Goal: Task Accomplishment & Management: Complete application form

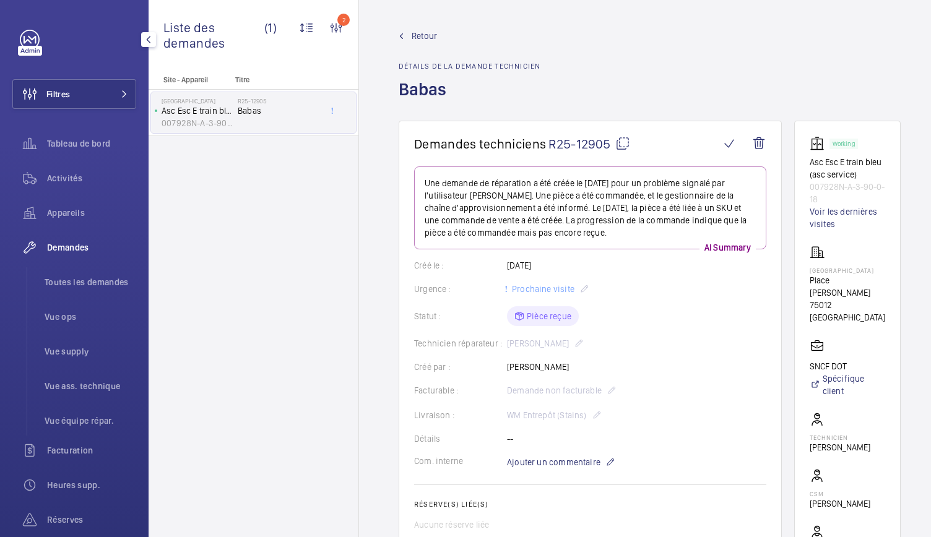
click at [77, 247] on span "Demandes" at bounding box center [91, 247] width 89 height 12
click at [109, 276] on span "Toutes les demandes" at bounding box center [91, 282] width 92 height 12
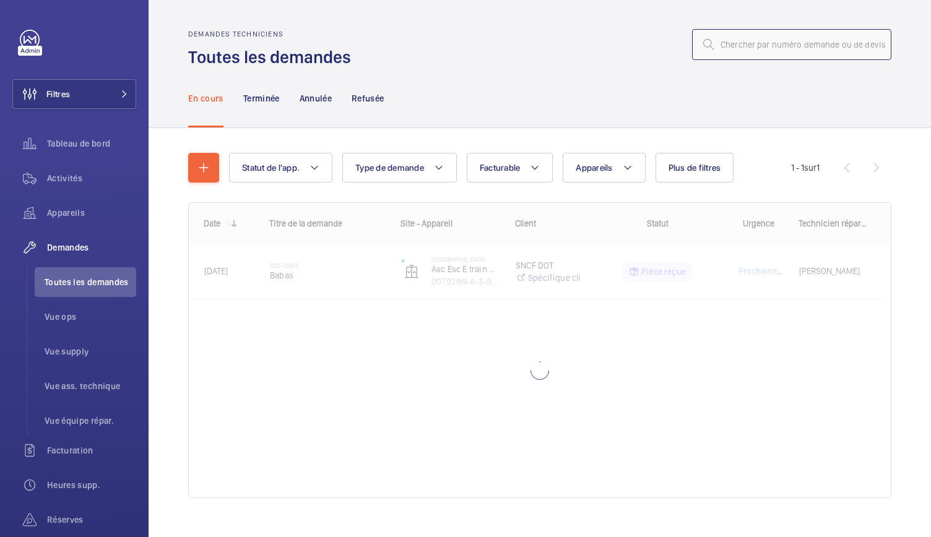
click at [756, 51] on input "text" at bounding box center [791, 44] width 199 height 31
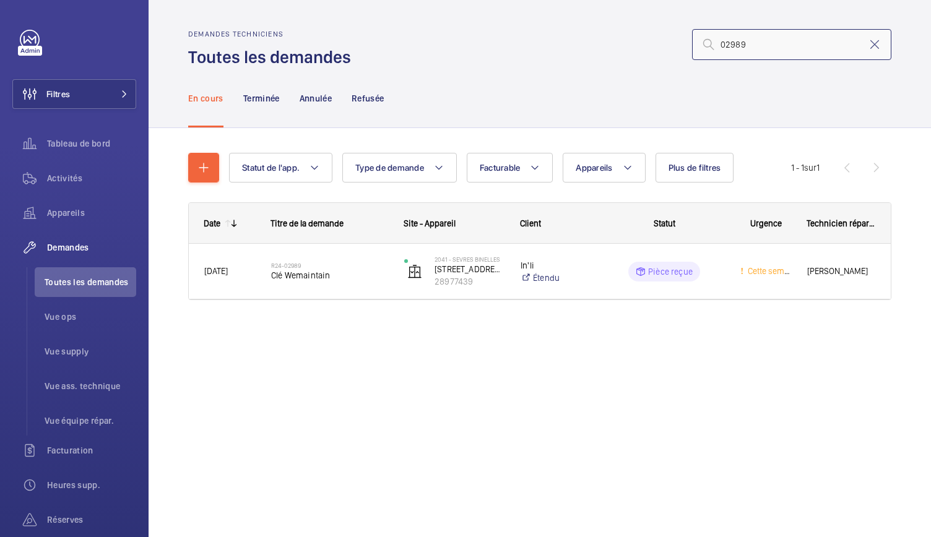
click at [729, 44] on input "02989" at bounding box center [791, 44] width 199 height 31
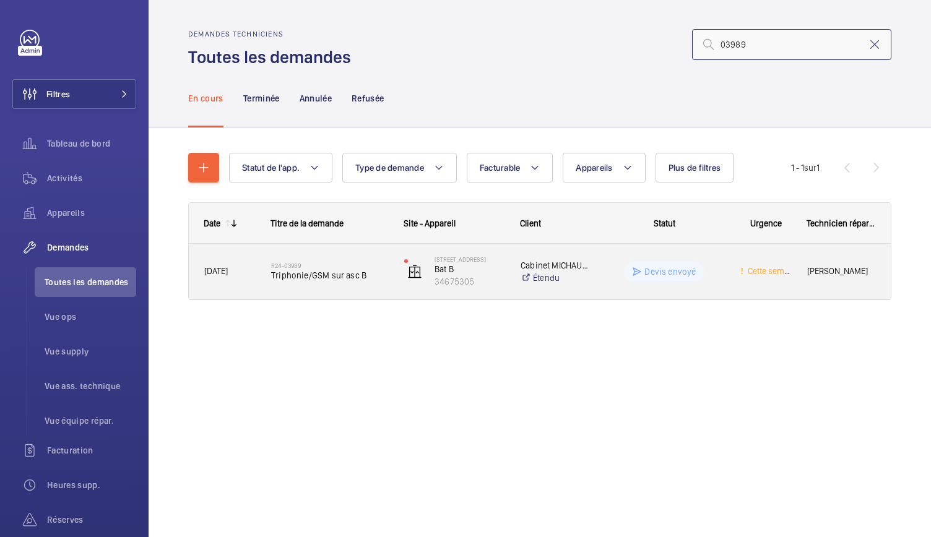
type input "03989"
click at [347, 280] on span "Triphonie/GSM sur asc B" at bounding box center [329, 275] width 117 height 12
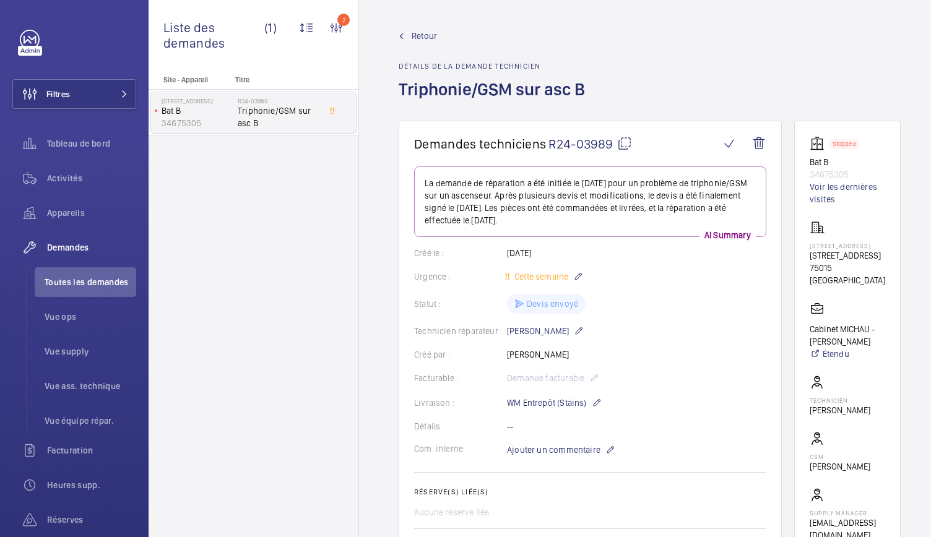
scroll to position [49, 0]
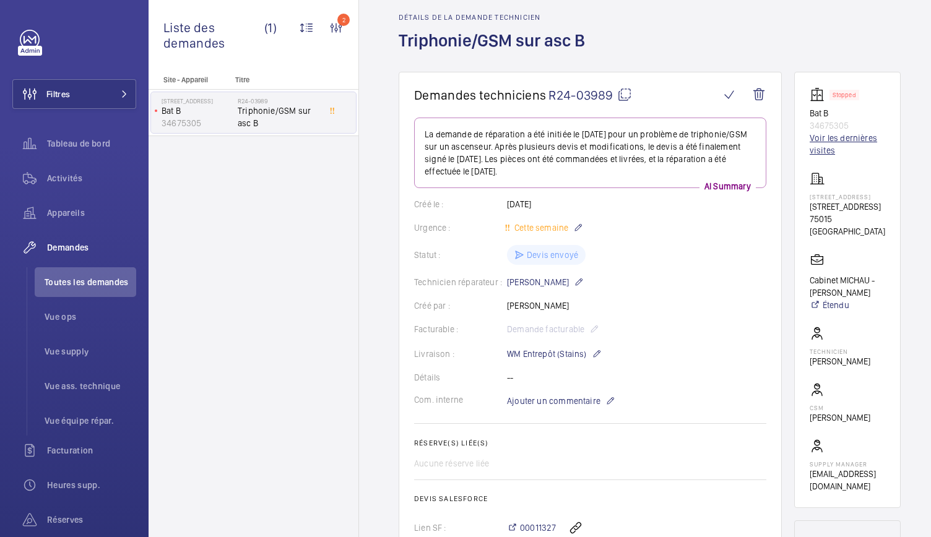
click at [826, 142] on link "Voir les dernières visites" at bounding box center [846, 144] width 75 height 25
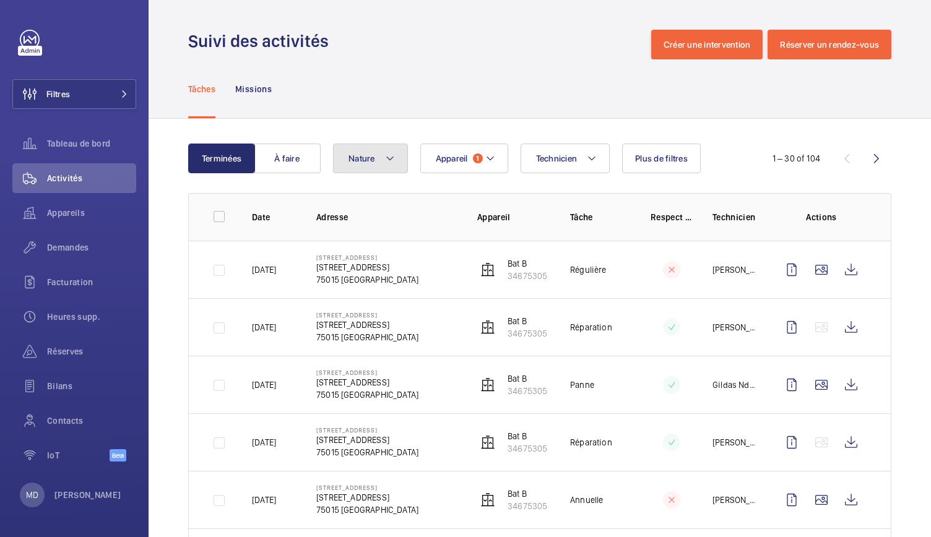
click at [387, 159] on mat-icon at bounding box center [390, 158] width 10 height 15
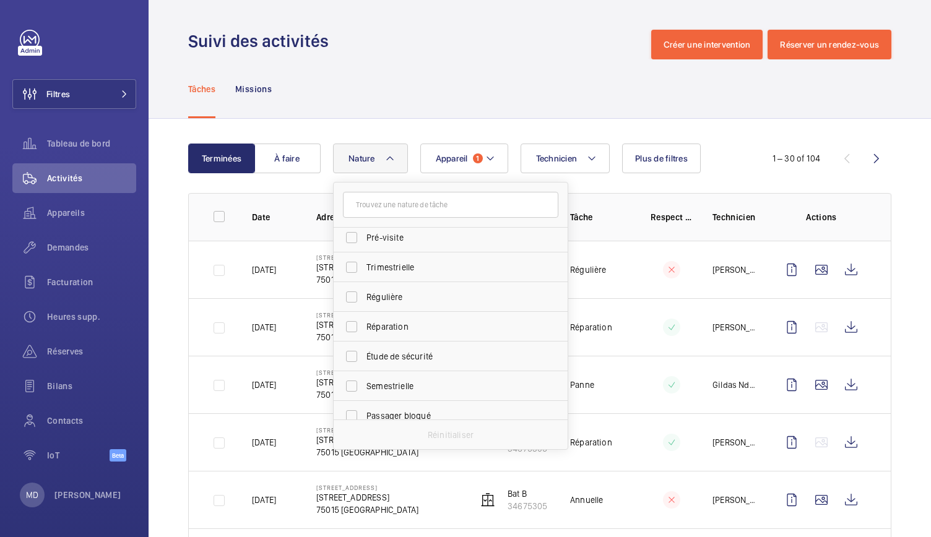
scroll to position [194, 0]
click at [386, 320] on span "Réparation" at bounding box center [451, 315] width 170 height 12
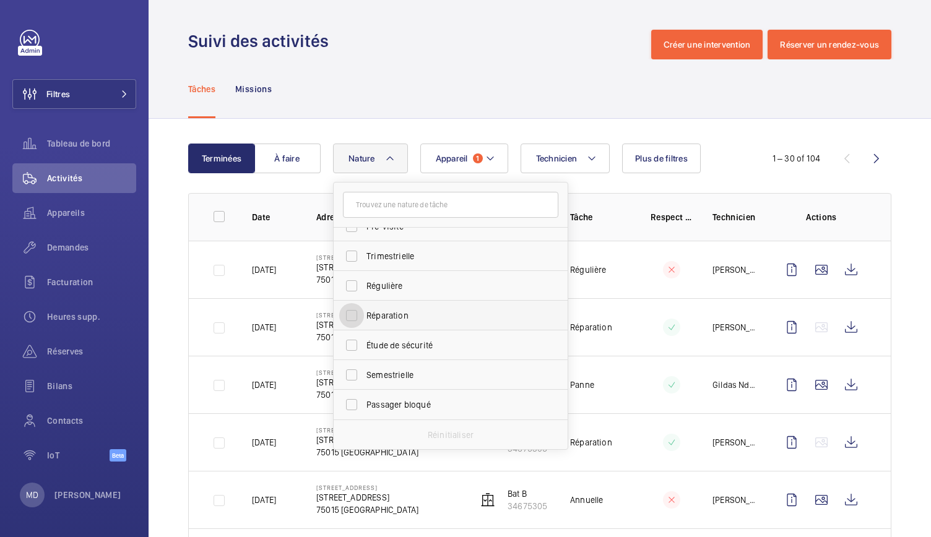
click at [364, 320] on input "Réparation" at bounding box center [351, 315] width 25 height 25
checkbox input "true"
click at [472, 60] on div "Tâches Missions" at bounding box center [539, 88] width 703 height 59
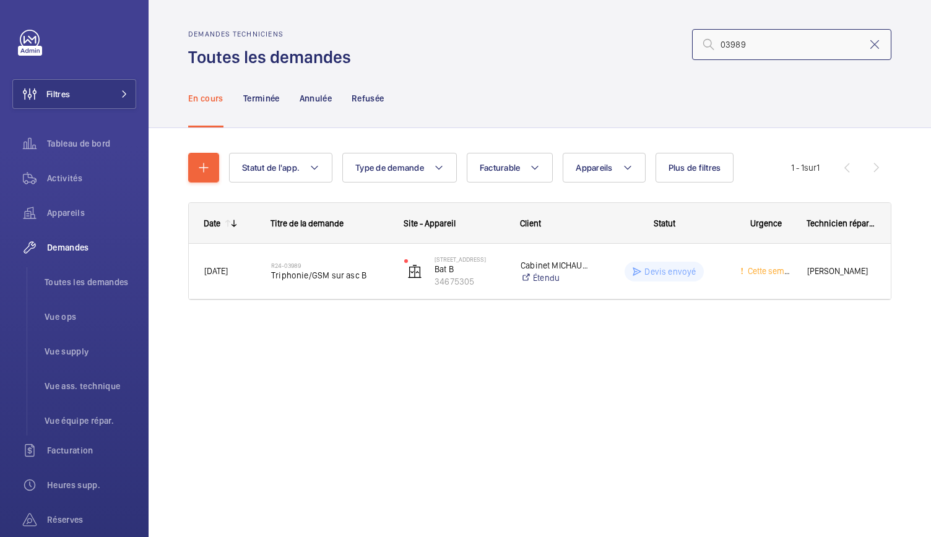
drag, startPoint x: 767, startPoint y: 43, endPoint x: 730, endPoint y: 53, distance: 39.0
click at [730, 53] on input "03989" at bounding box center [791, 44] width 199 height 31
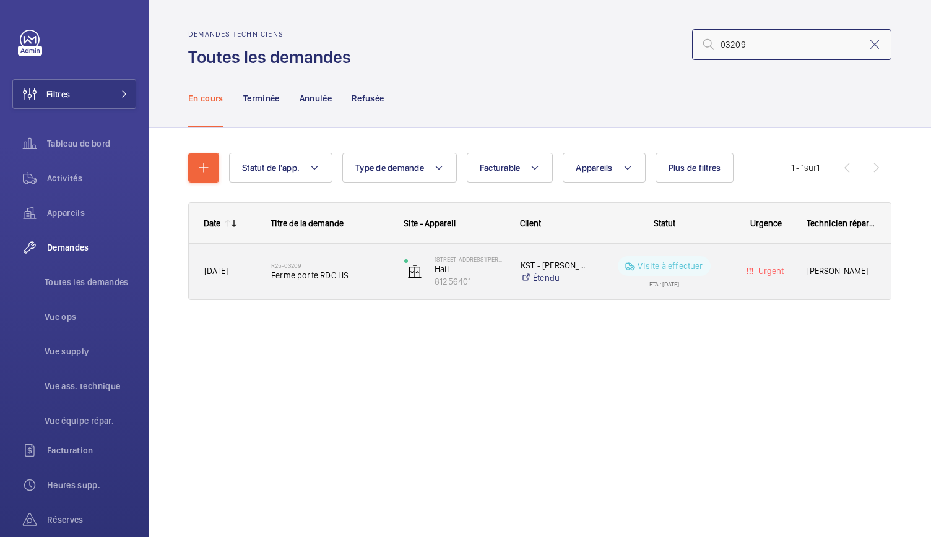
type input "03209"
click at [298, 281] on div "R25-03209 Ferme porte RDC HS" at bounding box center [329, 272] width 117 height 36
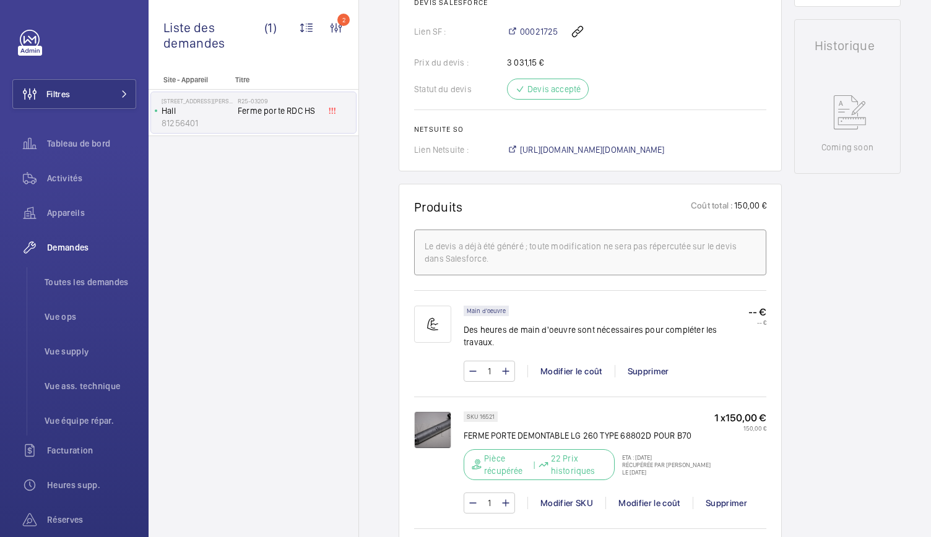
scroll to position [680, 0]
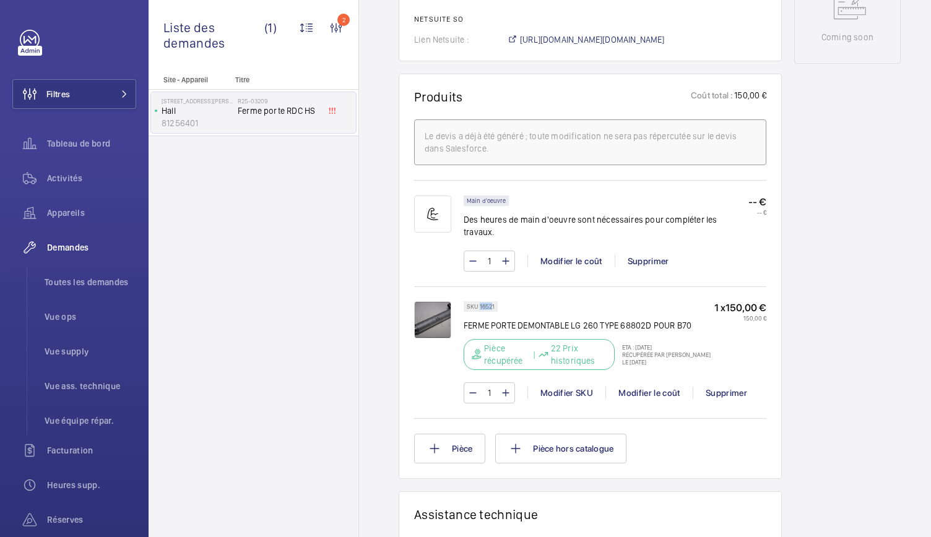
drag, startPoint x: 493, startPoint y: 292, endPoint x: 480, endPoint y: 295, distance: 13.2
click at [480, 304] on p "SKU 16521" at bounding box center [481, 306] width 28 height 4
click at [498, 301] on wm-front-pills "SKU 16521" at bounding box center [483, 306] width 41 height 11
drag, startPoint x: 498, startPoint y: 291, endPoint x: 479, endPoint y: 294, distance: 18.7
click at [479, 301] on wm-front-pills "SKU 16521" at bounding box center [483, 306] width 41 height 11
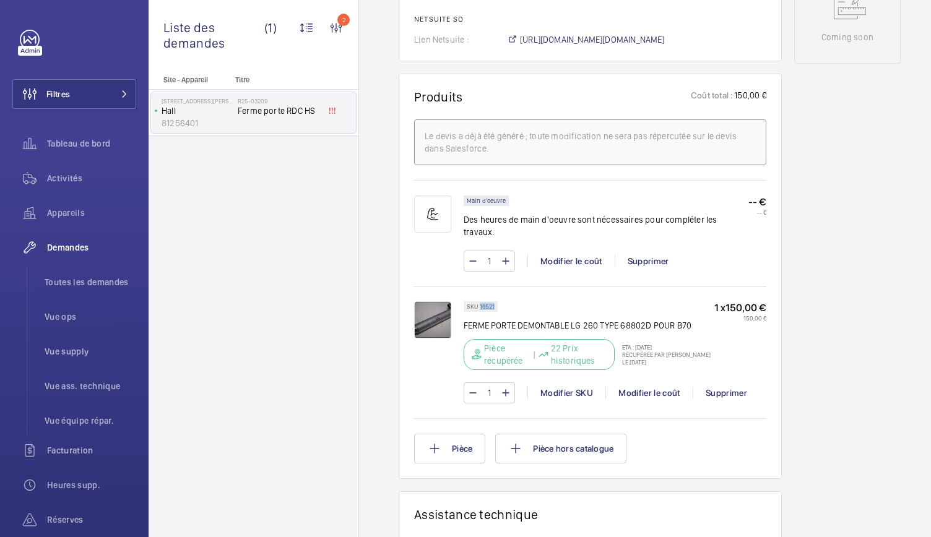
copy p "16521"
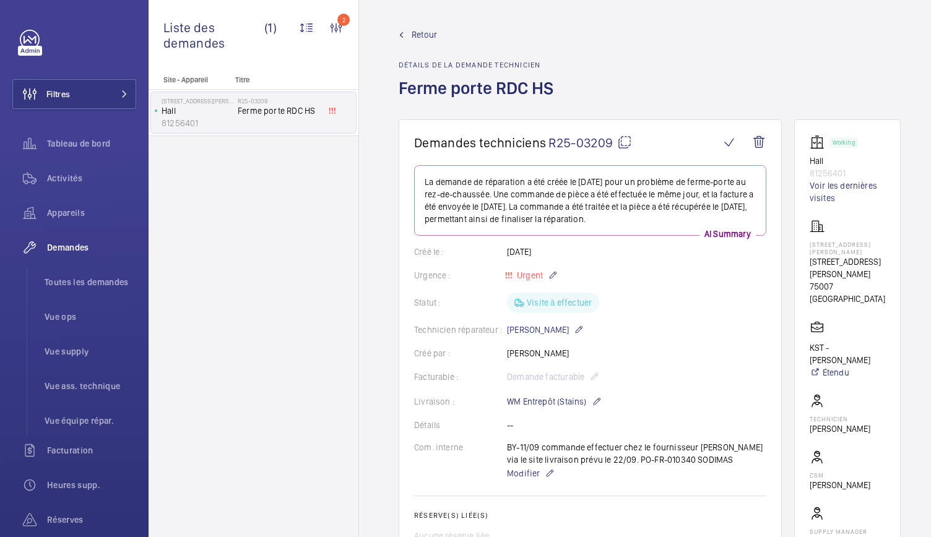
scroll to position [0, 0]
click at [79, 252] on span "Demandes" at bounding box center [91, 247] width 89 height 12
click at [75, 254] on div "Demandes" at bounding box center [74, 248] width 124 height 30
click at [85, 278] on span "Toutes les demandes" at bounding box center [91, 282] width 92 height 12
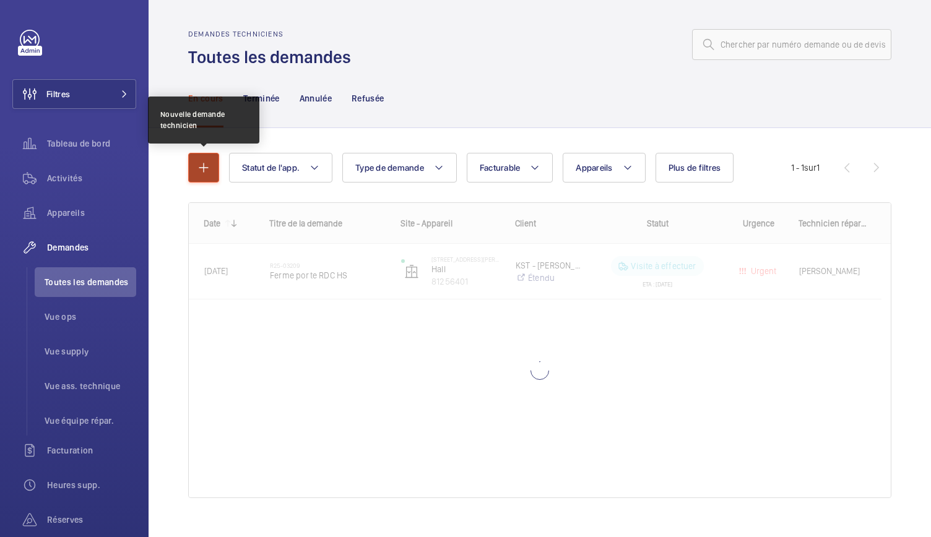
click at [194, 160] on button "button" at bounding box center [203, 168] width 31 height 30
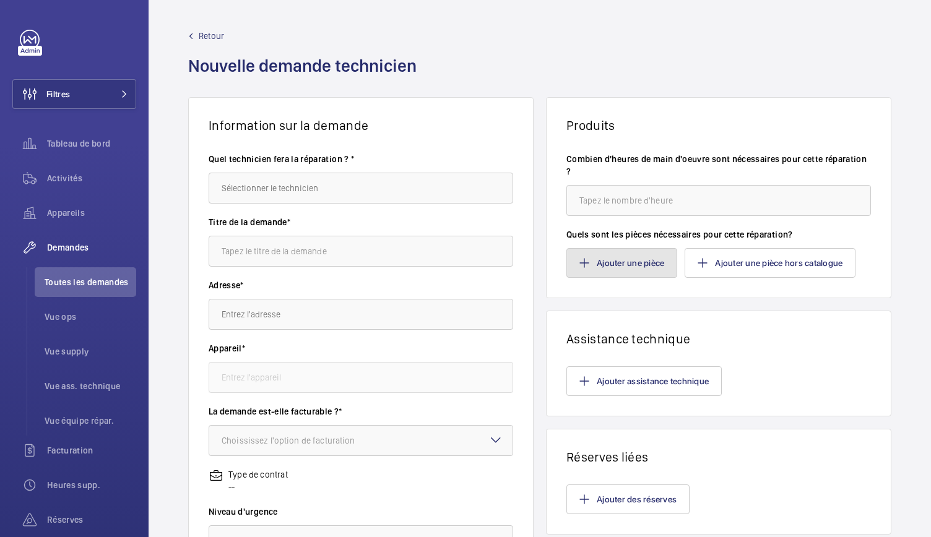
click at [608, 262] on button "Ajouter une pièce" at bounding box center [621, 263] width 111 height 30
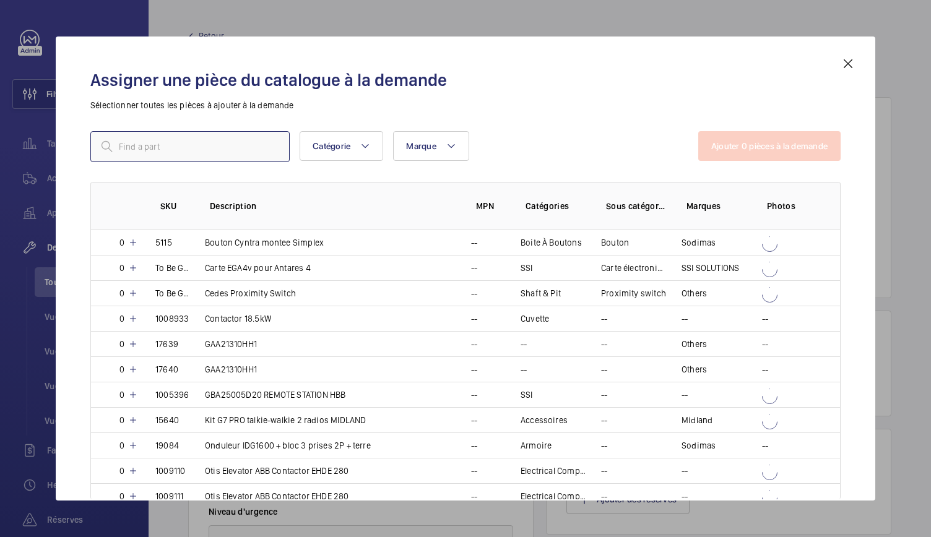
click at [171, 138] on input "text" at bounding box center [189, 146] width 199 height 31
paste input "16521"
type input "16521"
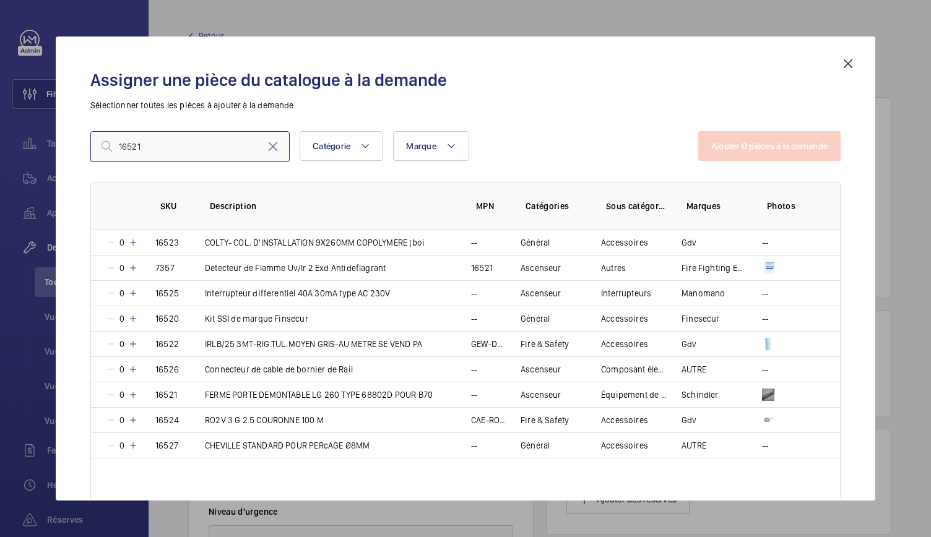
drag, startPoint x: 186, startPoint y: 145, endPoint x: 91, endPoint y: 152, distance: 95.5
click at [91, 152] on input "16521" at bounding box center [189, 146] width 199 height 31
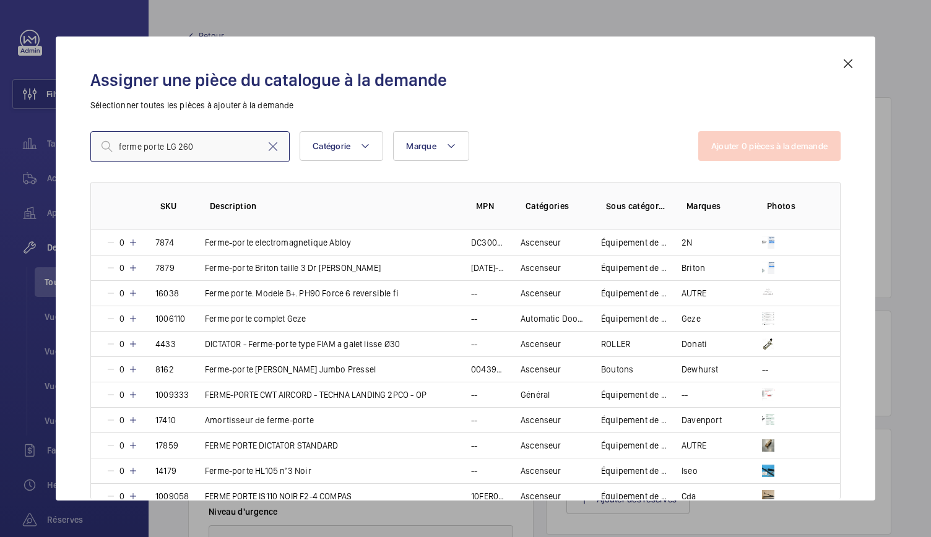
type input "ferme porte LG 260"
